Goal: Task Accomplishment & Management: Manage account settings

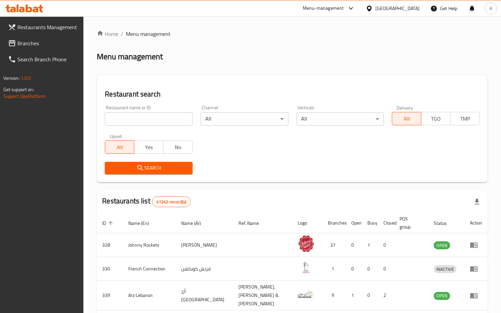
click at [146, 117] on input "search" at bounding box center [149, 118] width 88 height 13
type input "2000"
click button "Search" at bounding box center [149, 168] width 88 height 12
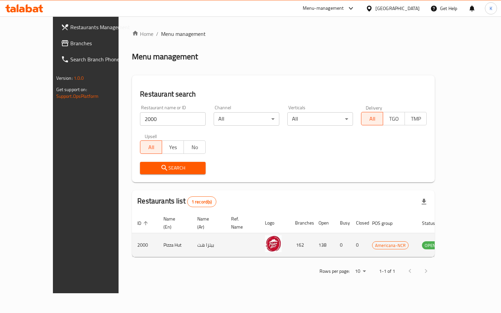
click at [464, 244] on icon "enhanced table" at bounding box center [463, 245] width 2 height 3
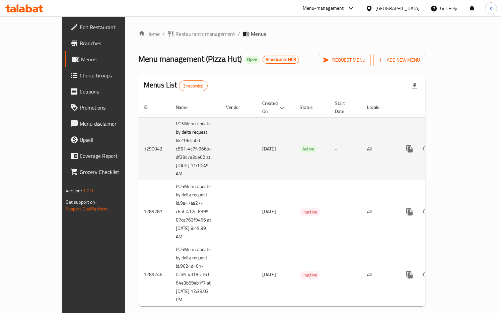
drag, startPoint x: 135, startPoint y: 115, endPoint x: 161, endPoint y: 166, distance: 57.5
click at [170, 166] on td "POSMenu Update by delta request Id:219dca0d-c551-4c7f-966b-df29c7a35e62 at 9/10…" at bounding box center [195, 148] width 50 height 63
copy td "POSMenu Update by delta request Id:219dca0d-c551-4c7f-966b-df29c7a35e62 at 9/10…"
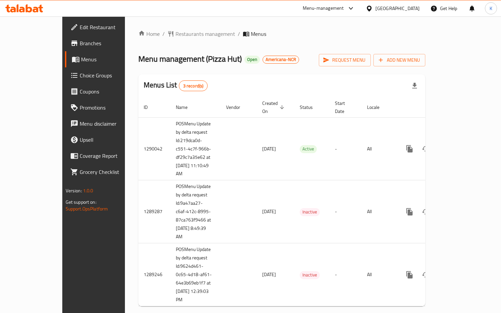
click at [390, 9] on div "United Arab Emirates" at bounding box center [398, 8] width 44 height 7
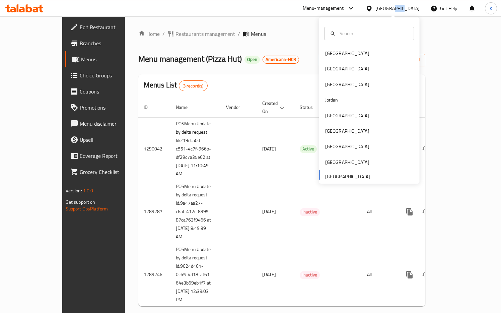
click at [390, 9] on div "United Arab Emirates" at bounding box center [398, 8] width 44 height 7
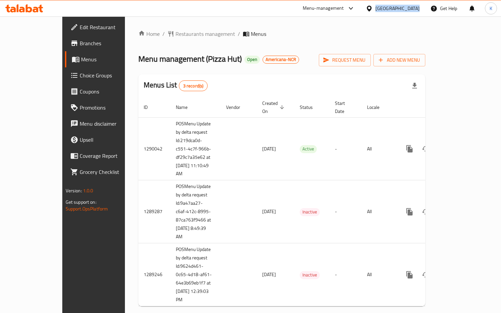
click at [390, 9] on div "United Arab Emirates" at bounding box center [398, 8] width 44 height 7
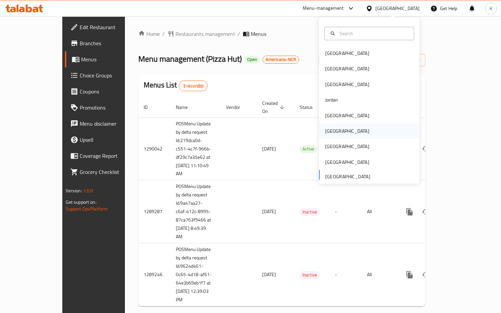
click at [333, 132] on div "[GEOGRAPHIC_DATA]" at bounding box center [347, 130] width 44 height 7
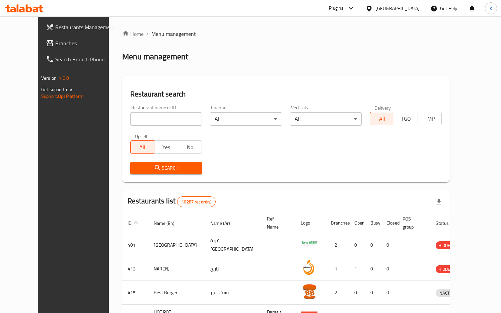
click at [158, 118] on input "search" at bounding box center [166, 118] width 72 height 13
paste input "704967"
type input "704967"
click at [148, 168] on span "Search" at bounding box center [166, 168] width 61 height 8
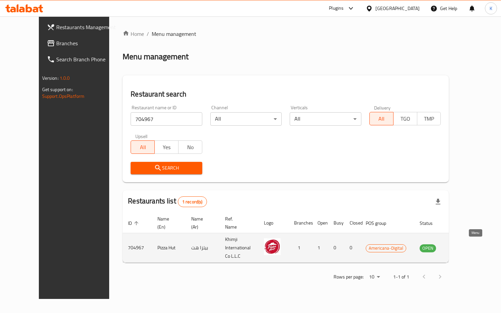
click at [463, 247] on icon "enhanced table" at bounding box center [458, 248] width 7 height 6
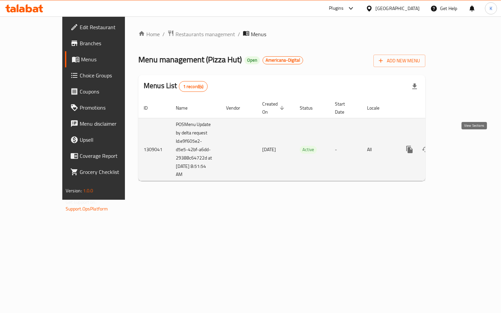
click at [466, 146] on link "enhanced table" at bounding box center [458, 149] width 16 height 16
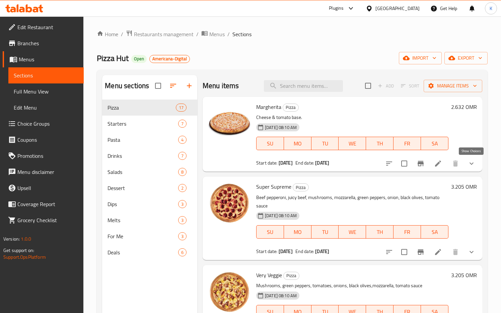
click at [471, 165] on icon "show more" at bounding box center [472, 163] width 8 height 8
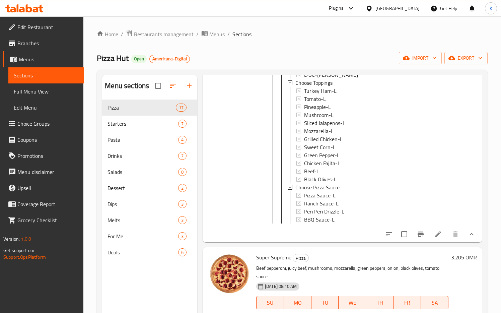
scroll to position [455, 0]
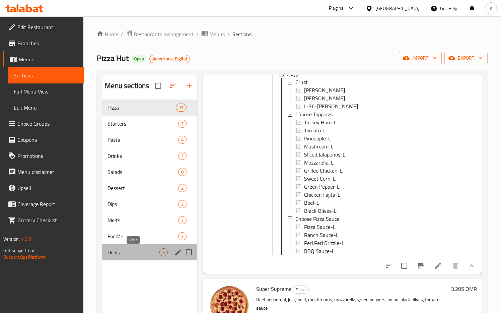
click at [115, 250] on span "Deals" at bounding box center [134, 252] width 52 height 8
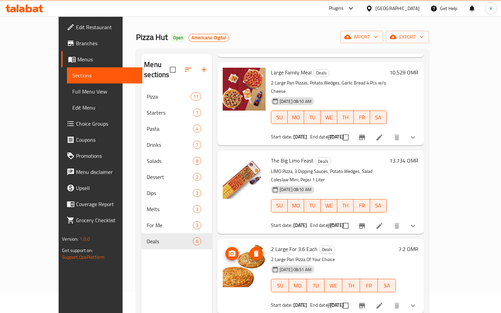
scroll to position [24, 0]
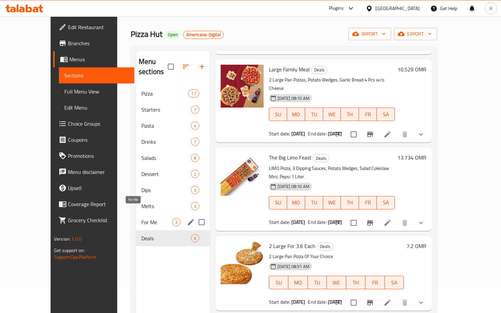
click at [141, 218] on span "For Me" at bounding box center [156, 222] width 31 height 8
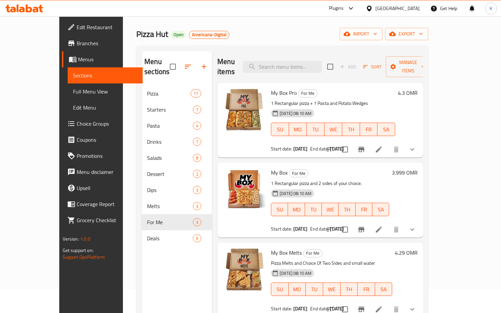
scroll to position [94, 0]
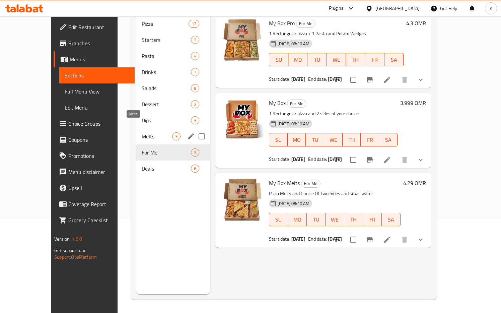
click at [142, 132] on span "Melts" at bounding box center [157, 136] width 30 height 8
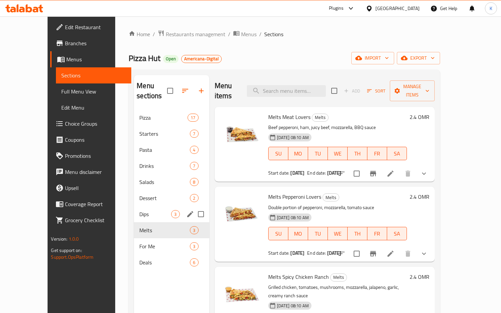
click at [139, 210] on span "Dips" at bounding box center [155, 214] width 32 height 8
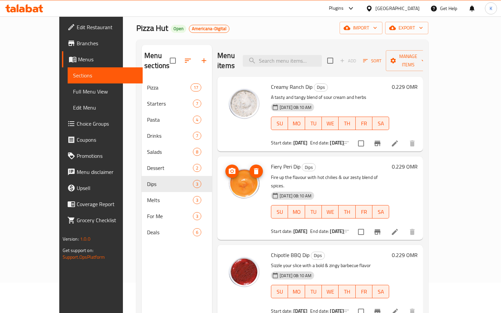
scroll to position [36, 0]
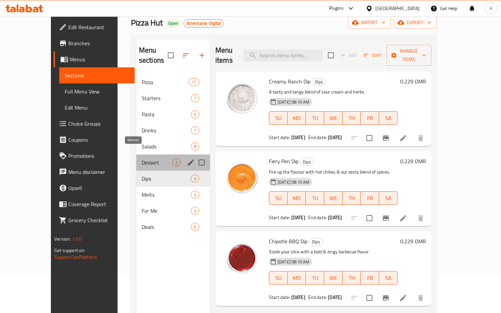
click at [142, 158] on span "Dessert" at bounding box center [157, 162] width 30 height 8
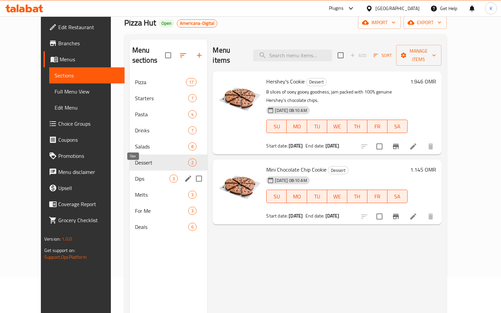
click at [135, 175] on span "Dips" at bounding box center [152, 179] width 35 height 8
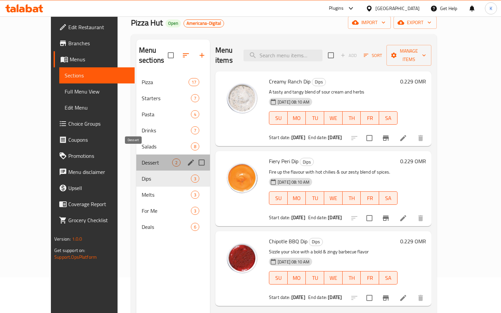
click at [142, 158] on span "Dessert" at bounding box center [157, 162] width 30 height 8
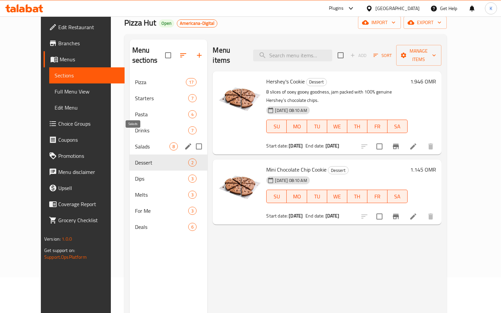
click at [135, 142] on span "Salads" at bounding box center [152, 146] width 35 height 8
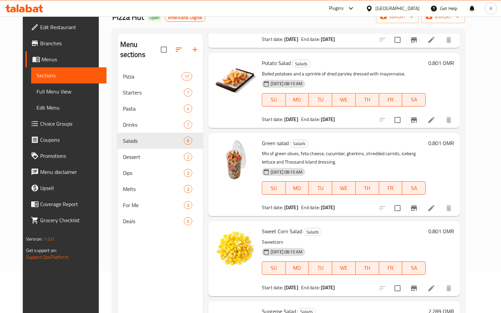
scroll to position [166, 0]
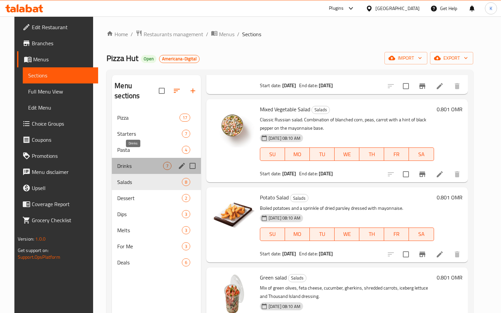
click at [117, 162] on span "Drinks" at bounding box center [140, 166] width 46 height 8
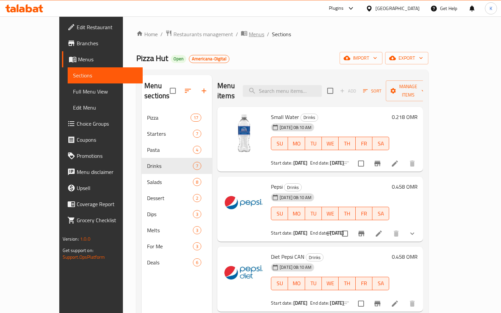
click at [249, 34] on span "Menus" at bounding box center [256, 34] width 15 height 8
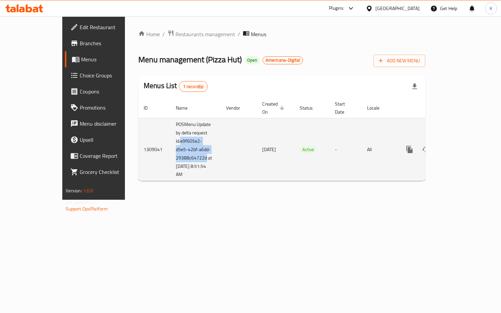
drag, startPoint x: 139, startPoint y: 132, endPoint x: 165, endPoint y: 147, distance: 30.0
click at [170, 147] on td "POSMenu Update by delta request Id:e9f605e2-d5e5-42bf-a6dd-29388c64722d at [DAT…" at bounding box center [195, 149] width 50 height 63
copy td "e9f605e2-d5e5-42bf-a6dd-29388c64722d"
click at [462, 145] on icon "enhanced table" at bounding box center [458, 149] width 8 height 8
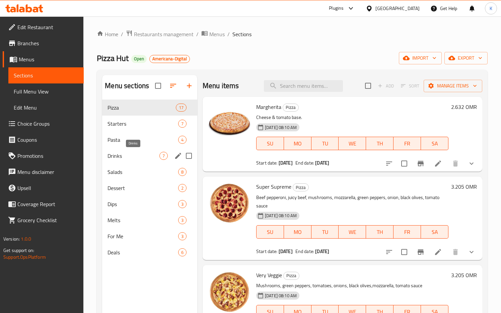
click at [116, 152] on span "Drinks" at bounding box center [134, 156] width 52 height 8
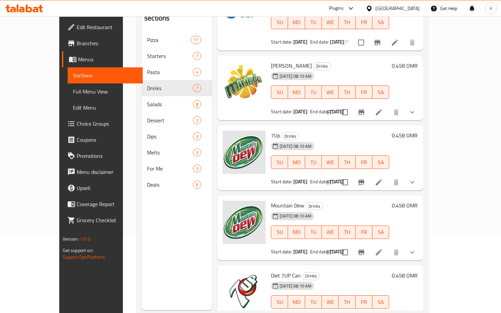
scroll to position [183, 0]
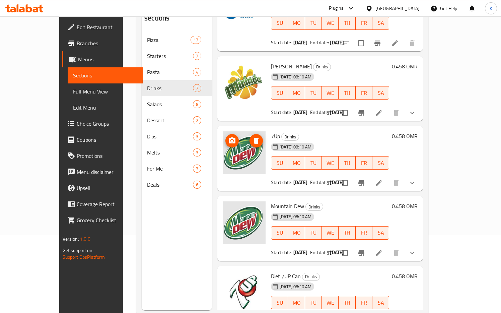
click at [234, 144] on img at bounding box center [244, 152] width 43 height 43
click at [383, 179] on icon at bounding box center [379, 183] width 8 height 8
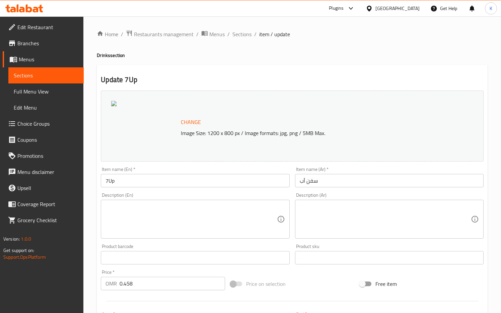
click at [112, 104] on img at bounding box center [113, 103] width 5 height 5
click at [114, 104] on img at bounding box center [113, 103] width 5 height 5
click at [195, 120] on span "Change" at bounding box center [191, 122] width 20 height 10
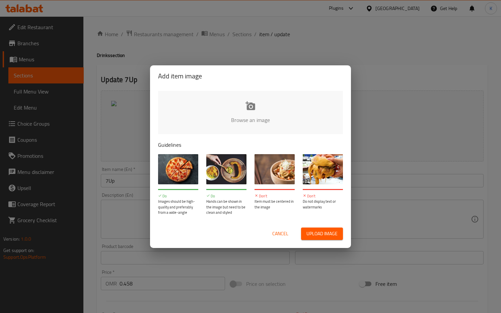
click at [281, 235] on span "Cancel" at bounding box center [280, 233] width 16 height 8
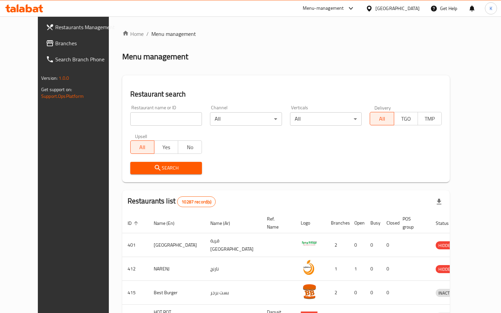
click at [159, 119] on input "search" at bounding box center [166, 118] width 72 height 13
paste input "704967"
type input "704967"
click at [154, 166] on icon "submit" at bounding box center [158, 168] width 8 height 8
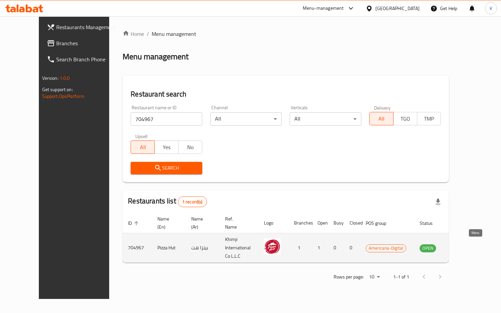
click at [463, 245] on icon "enhanced table" at bounding box center [458, 248] width 7 height 6
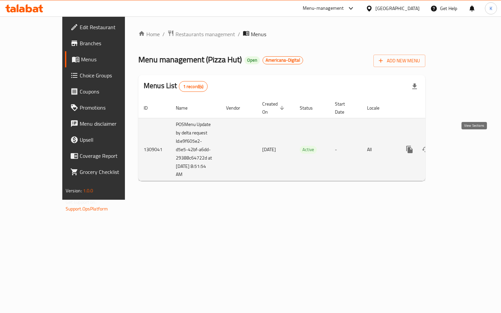
click at [462, 145] on icon "enhanced table" at bounding box center [458, 149] width 8 height 8
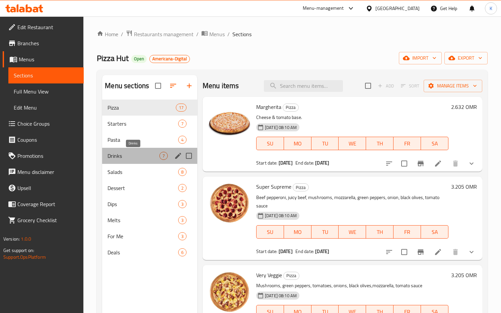
click at [114, 159] on span "Drinks" at bounding box center [134, 156] width 52 height 8
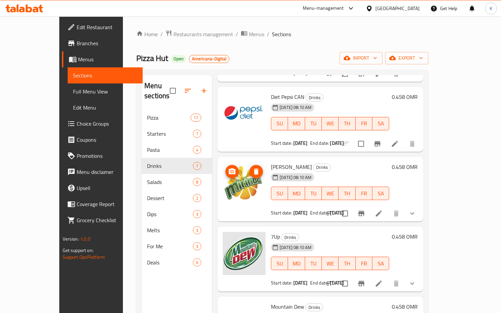
scroll to position [193, 0]
